Goal: Task Accomplishment & Management: Use online tool/utility

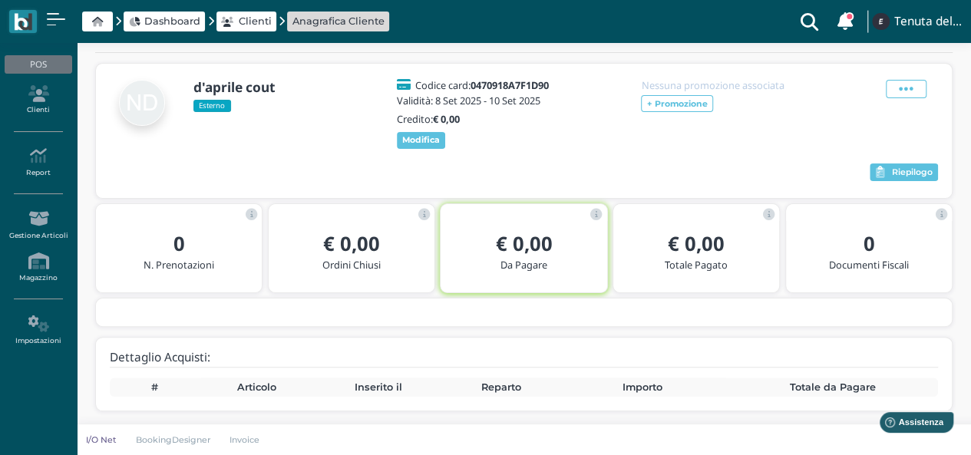
click at [99, 19] on icon at bounding box center [97, 22] width 11 height 10
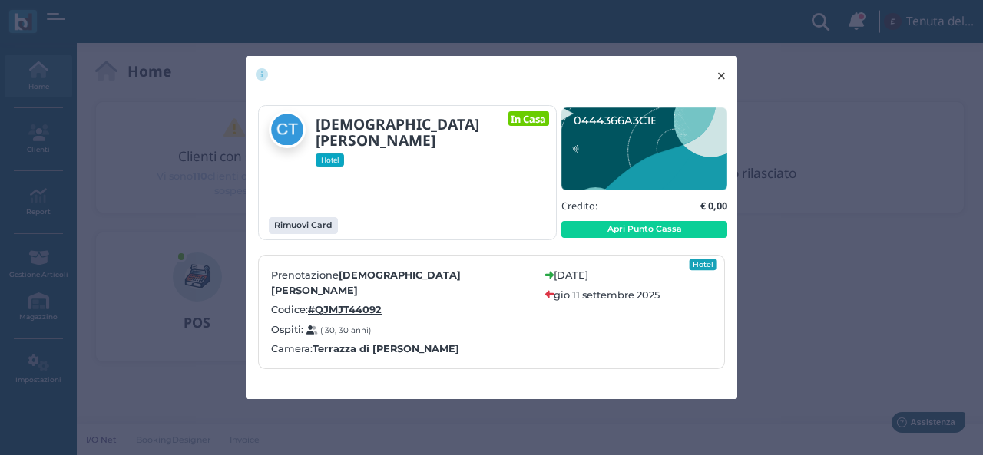
click at [724, 84] on span "×" at bounding box center [721, 76] width 12 height 20
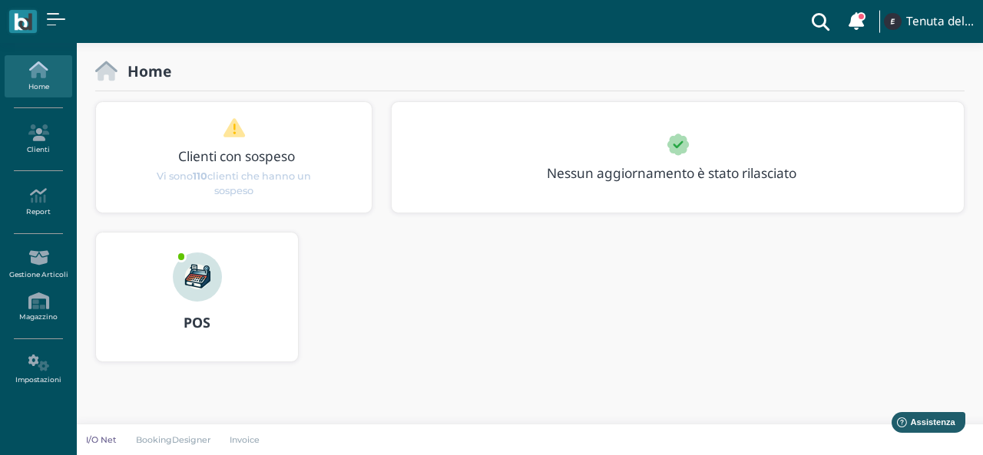
click at [41, 68] on icon at bounding box center [38, 69] width 67 height 17
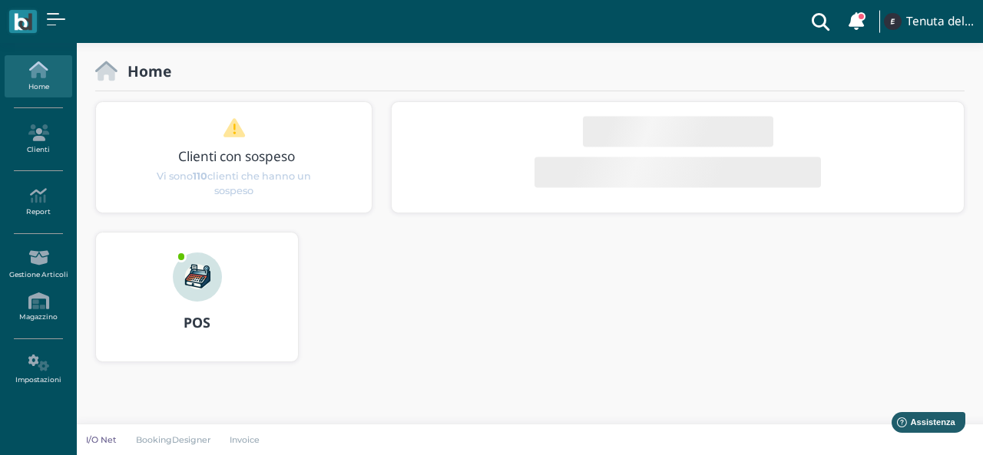
click at [200, 311] on div "POS" at bounding box center [197, 323] width 202 height 43
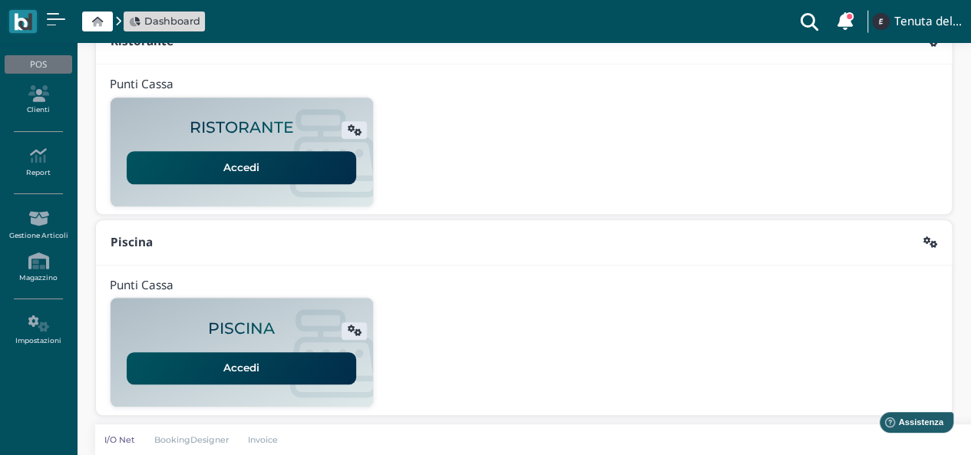
click at [269, 359] on link "Accedi" at bounding box center [242, 368] width 230 height 32
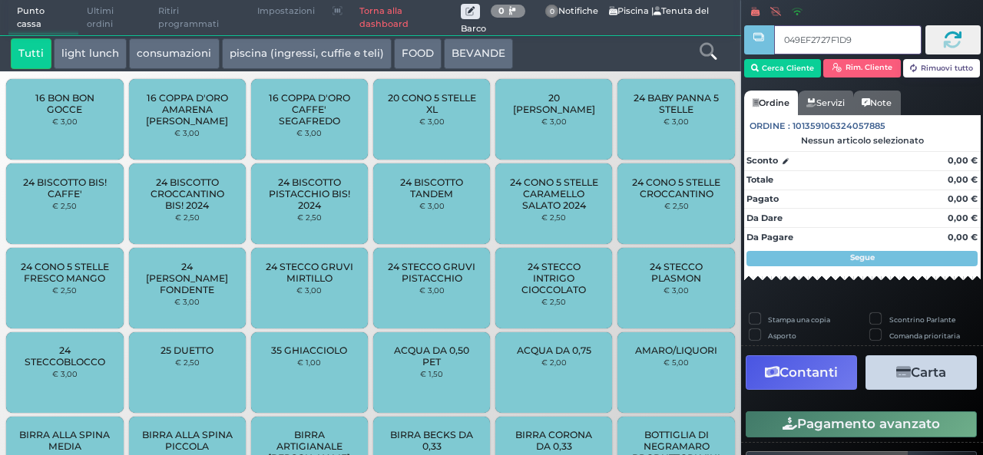
type input "049EF2727F1D90"
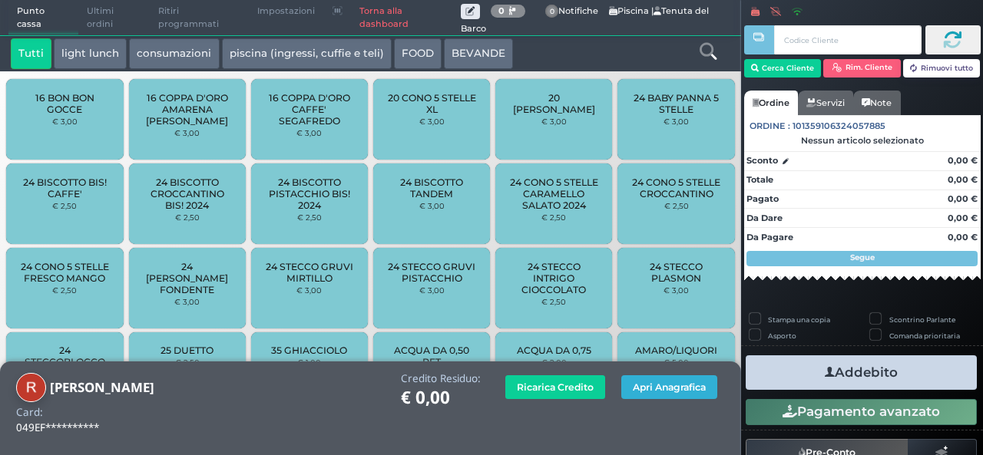
click at [660, 396] on button "Apri Anagrafica" at bounding box center [669, 387] width 96 height 24
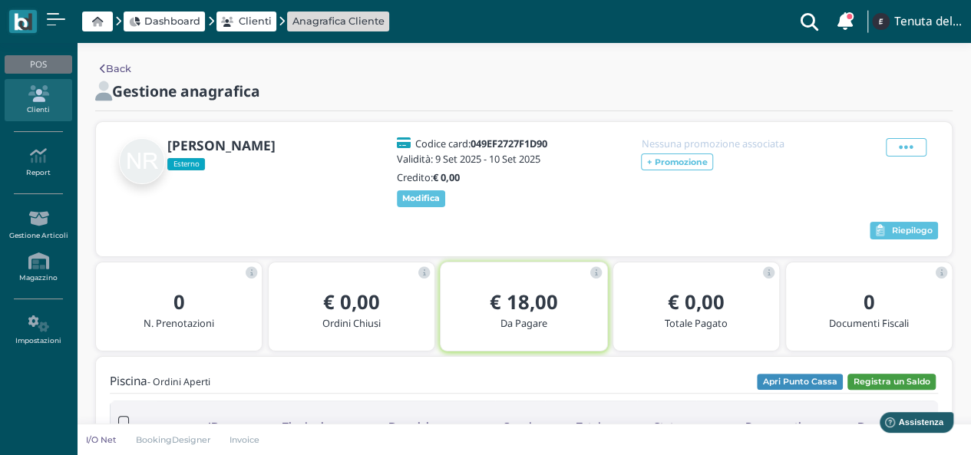
click at [894, 377] on button "Registra un Saldo" at bounding box center [891, 382] width 88 height 17
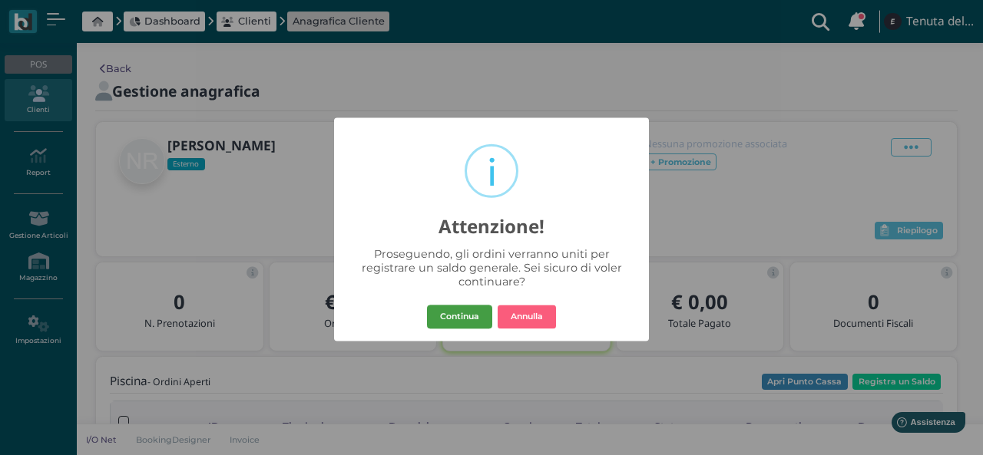
click at [454, 319] on button "Continua" at bounding box center [459, 317] width 65 height 25
